Goal: Information Seeking & Learning: Understand process/instructions

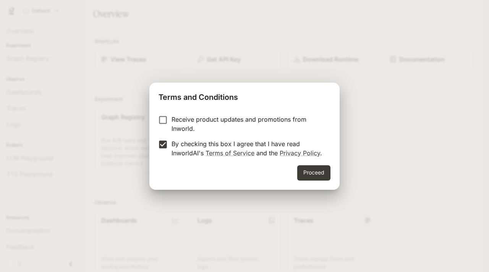
click at [162, 126] on label "Receive product updates and promotions from Inworld." at bounding box center [239, 124] width 170 height 18
click at [317, 179] on button "Proceed" at bounding box center [313, 172] width 33 height 15
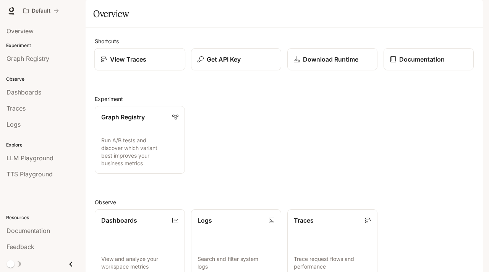
scroll to position [13, 0]
click at [31, 97] on link "Dashboards" at bounding box center [42, 92] width 79 height 15
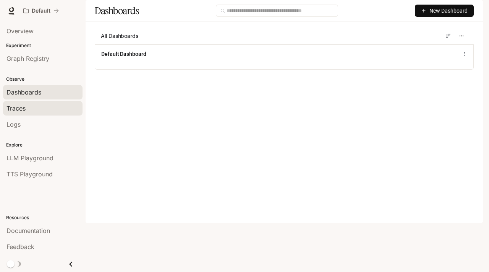
click at [30, 108] on div "Traces" at bounding box center [42, 108] width 73 height 9
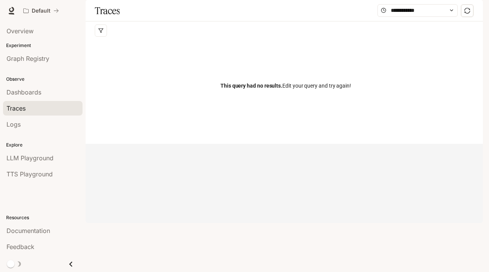
click at [33, 39] on div "Overview" at bounding box center [43, 30] width 86 height 19
click at [33, 34] on span "Overview" at bounding box center [19, 30] width 27 height 9
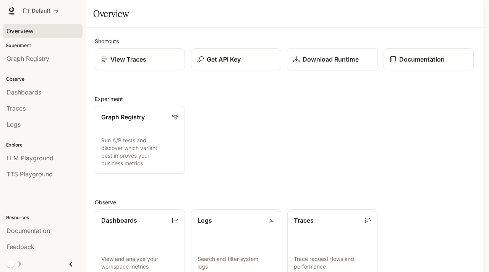
click at [325, 64] on p "Download Runtime" at bounding box center [330, 59] width 56 height 9
click at [413, 71] on link "Documentation" at bounding box center [428, 59] width 91 height 23
